Goal: Find specific page/section: Find specific page/section

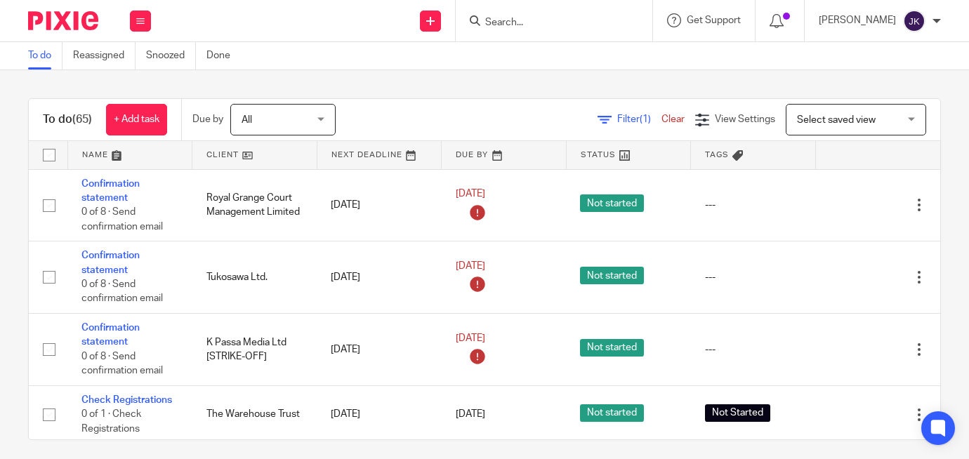
click at [499, 22] on input "Search" at bounding box center [547, 23] width 126 height 13
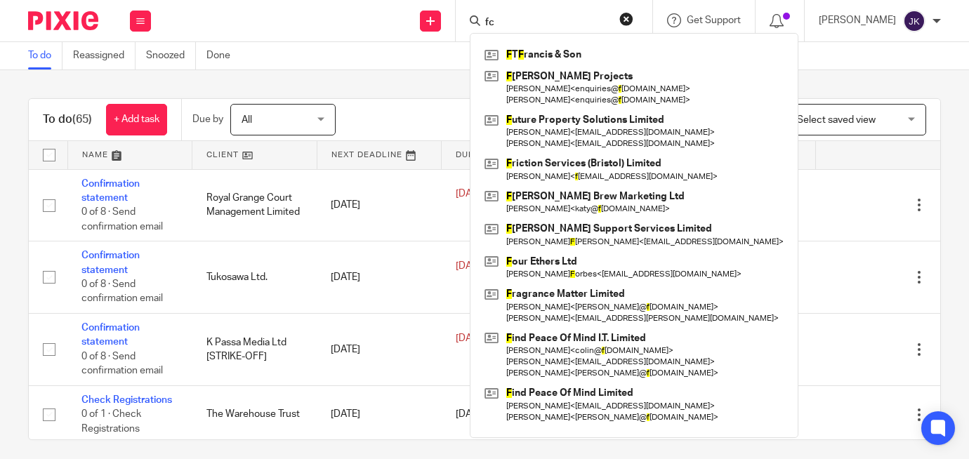
type input "f"
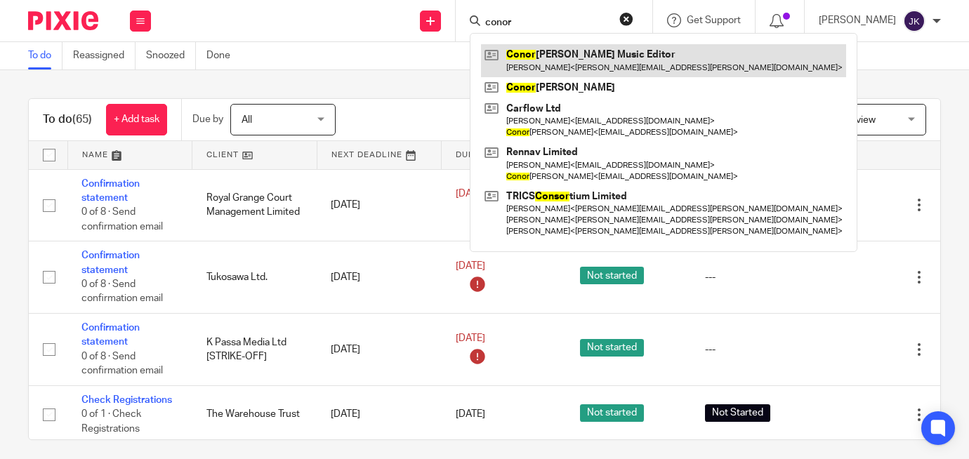
type input "conor"
click at [557, 65] on link at bounding box center [663, 60] width 365 height 32
